Goal: Task Accomplishment & Management: Complete application form

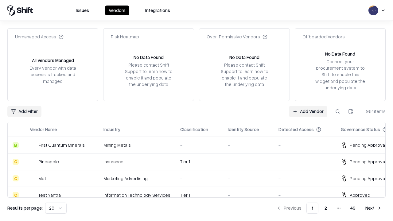
click at [308, 111] on link "Add Vendor" at bounding box center [308, 111] width 38 height 11
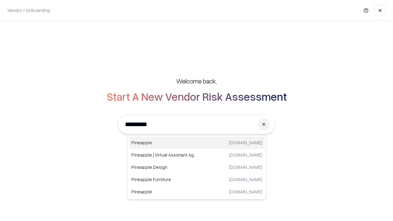
click at [197, 143] on div "Pineapple pineappleenergy.com" at bounding box center [197, 143] width 136 height 12
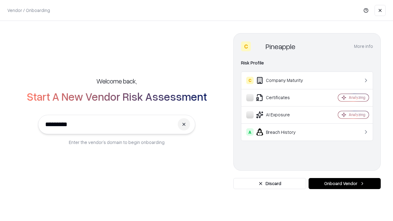
type input "*********"
click at [344, 183] on button "Onboard Vendor" at bounding box center [344, 183] width 72 height 11
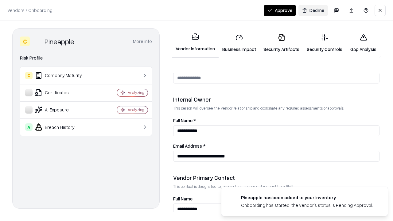
scroll to position [318, 0]
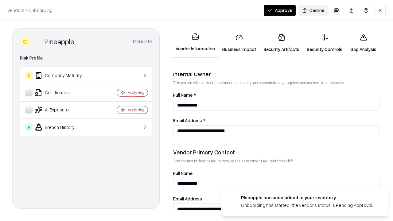
click at [239, 43] on link "Business Impact" at bounding box center [238, 43] width 41 height 29
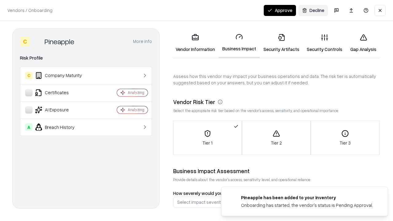
click at [281, 43] on link "Security Artifacts" at bounding box center [281, 43] width 43 height 29
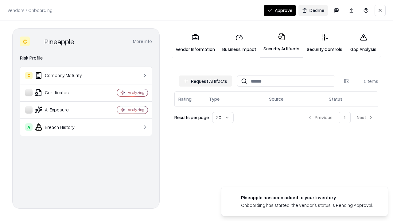
click at [205, 81] on button "Request Artifacts" at bounding box center [205, 80] width 53 height 11
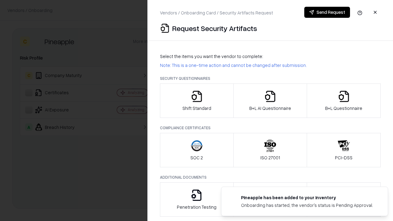
click at [196, 101] on icon "button" at bounding box center [196, 96] width 12 height 12
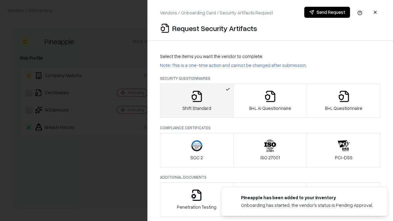
click at [327, 12] on button "Send Request" at bounding box center [327, 12] width 46 height 11
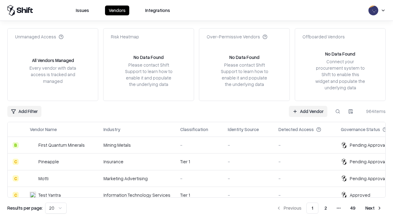
click at [337, 111] on button at bounding box center [337, 111] width 11 height 11
type input "*********"
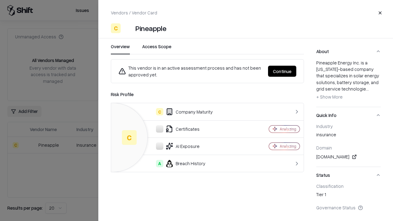
click at [282, 71] on button "Continue" at bounding box center [282, 71] width 28 height 11
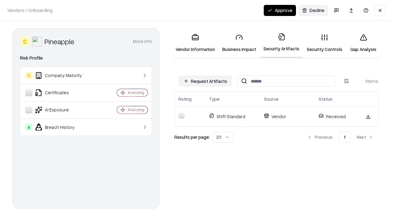
click at [279, 10] on button "Approve" at bounding box center [279, 10] width 32 height 11
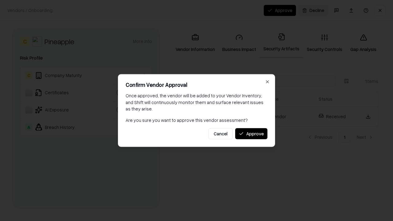
click at [251, 133] on button "Approve" at bounding box center [251, 133] width 32 height 11
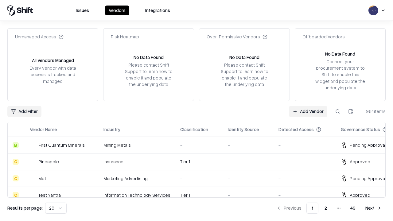
type input "*********"
click at [308, 111] on link "Add Vendor" at bounding box center [308, 111] width 38 height 11
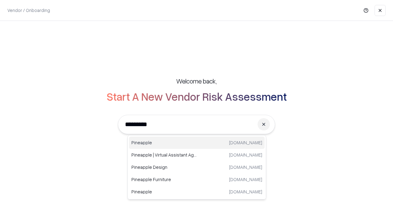
click at [197, 143] on div "Pineapple [DOMAIN_NAME]" at bounding box center [197, 143] width 136 height 12
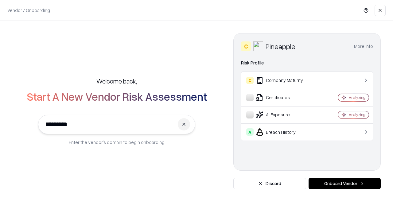
type input "*********"
click at [344, 183] on button "Onboard Vendor" at bounding box center [344, 183] width 72 height 11
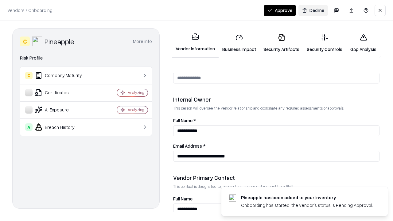
scroll to position [318, 0]
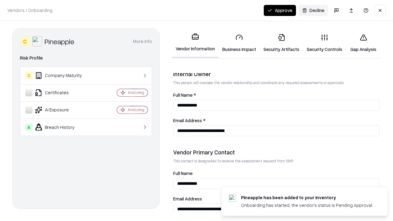
click at [279, 10] on button "Approve" at bounding box center [279, 10] width 32 height 11
